Goal: Check status

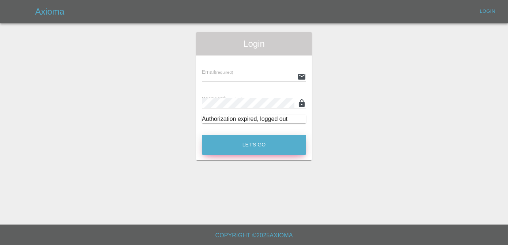
type input "[PERSON_NAME][EMAIL_ADDRESS][DOMAIN_NAME]"
click at [253, 139] on button "Let's Go" at bounding box center [254, 145] width 104 height 20
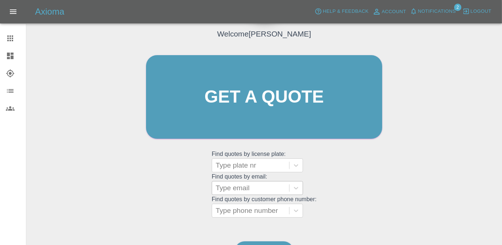
scroll to position [97, 0]
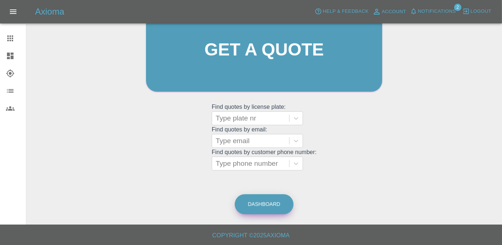
click at [274, 207] on link "Dashboard" at bounding box center [264, 204] width 59 height 20
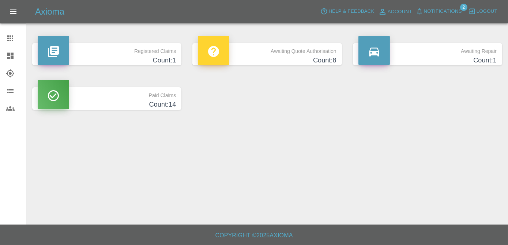
click at [423, 51] on p "Awaiting Repair" at bounding box center [427, 49] width 138 height 12
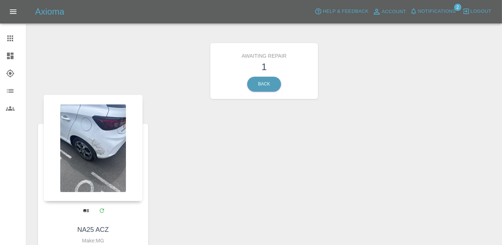
click at [110, 187] on div at bounding box center [92, 148] width 99 height 107
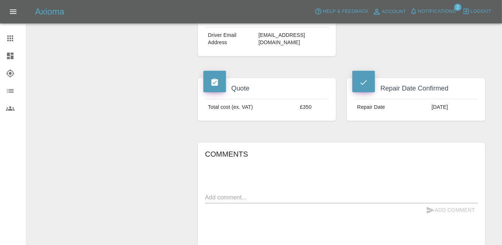
scroll to position [232, 0]
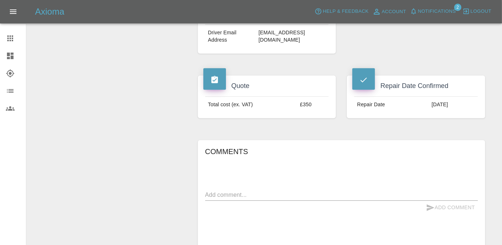
click at [263, 191] on textarea at bounding box center [341, 195] width 273 height 8
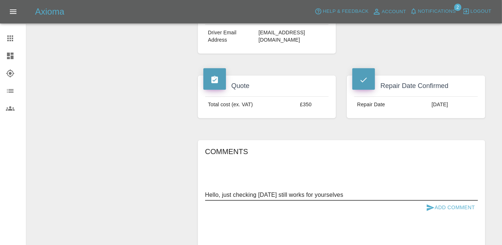
type textarea "Hello, just checking [DATE] still works for yourselves"
click at [461, 201] on button "Add Comment" at bounding box center [451, 208] width 55 height 14
